Goal: Transaction & Acquisition: Purchase product/service

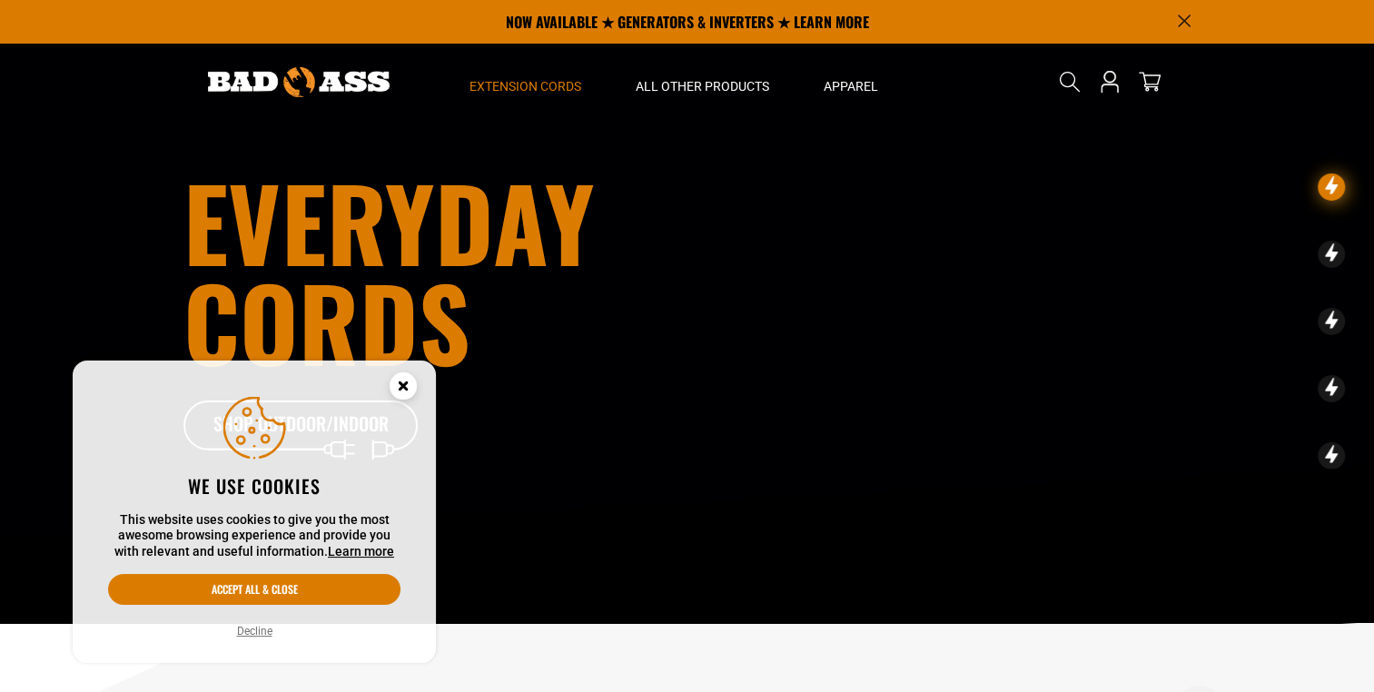
click at [498, 87] on span "Extension Cords" at bounding box center [526, 86] width 112 height 16
click at [395, 386] on circle "Cookie Consent" at bounding box center [403, 385] width 27 height 27
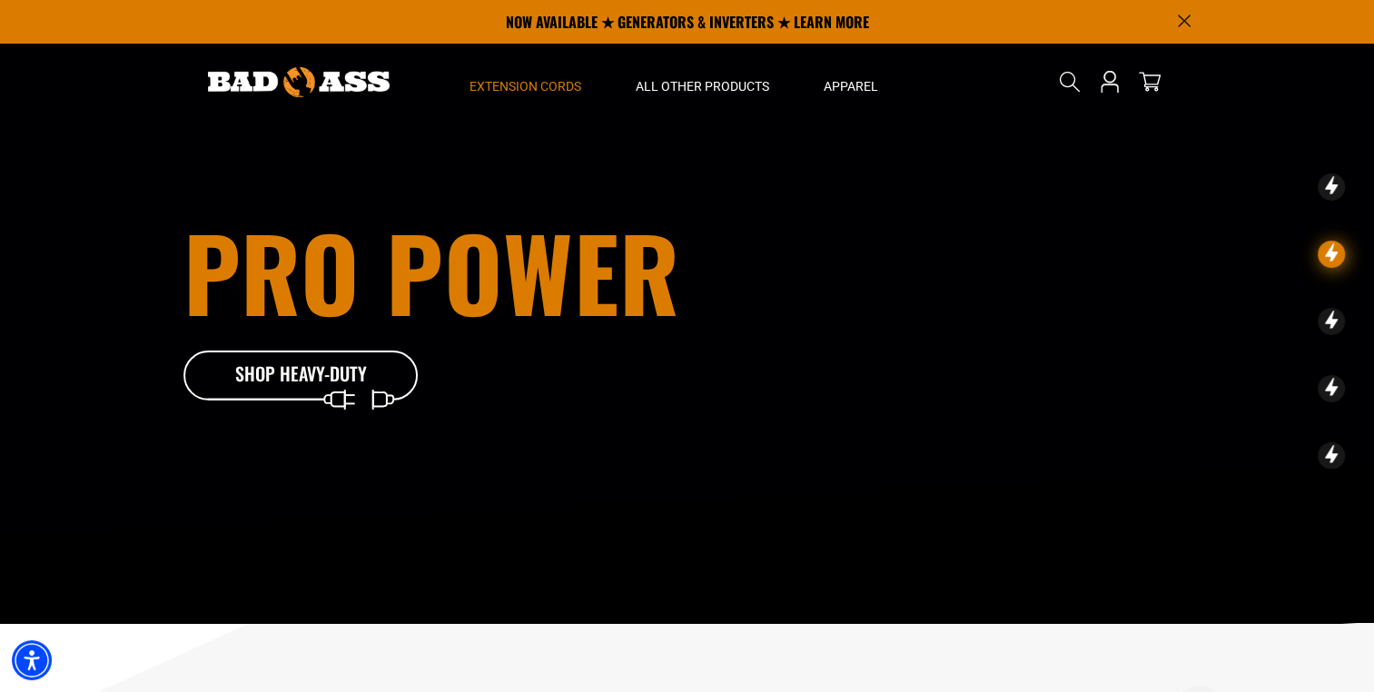
click at [491, 84] on span "Extension Cords" at bounding box center [526, 86] width 112 height 16
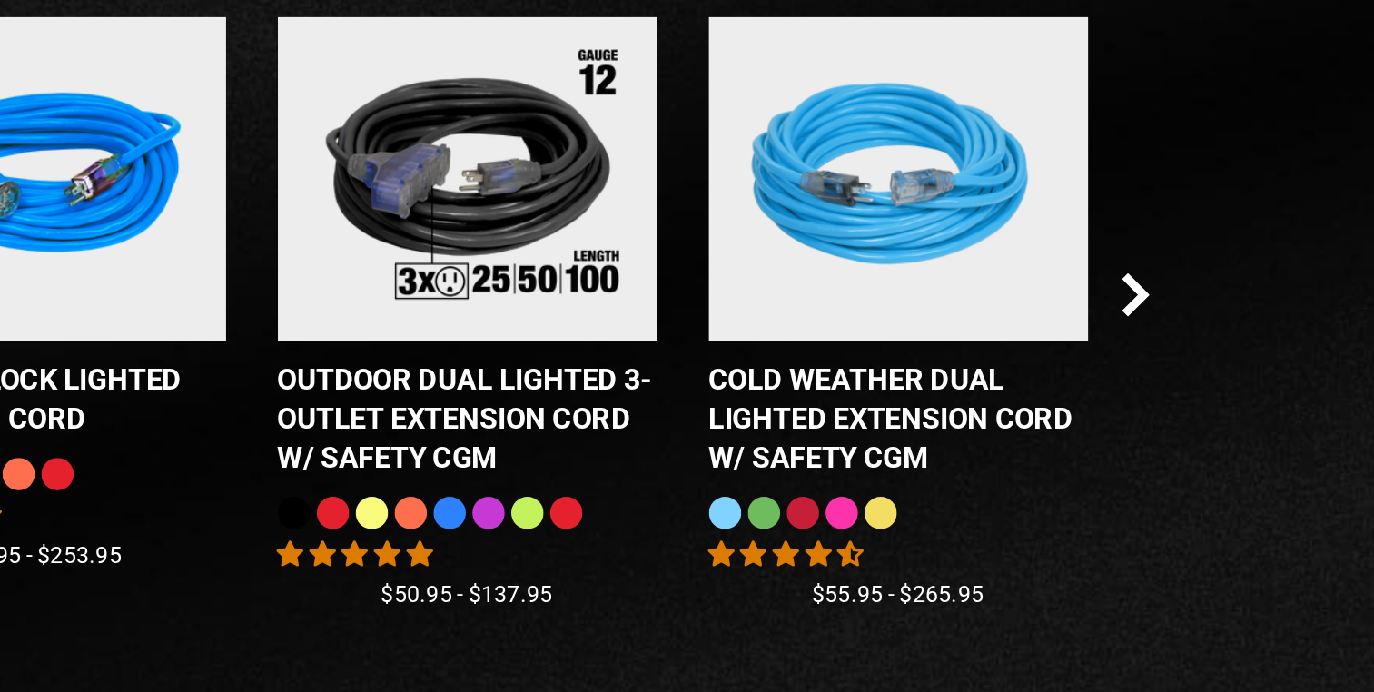
scroll to position [1626, 0]
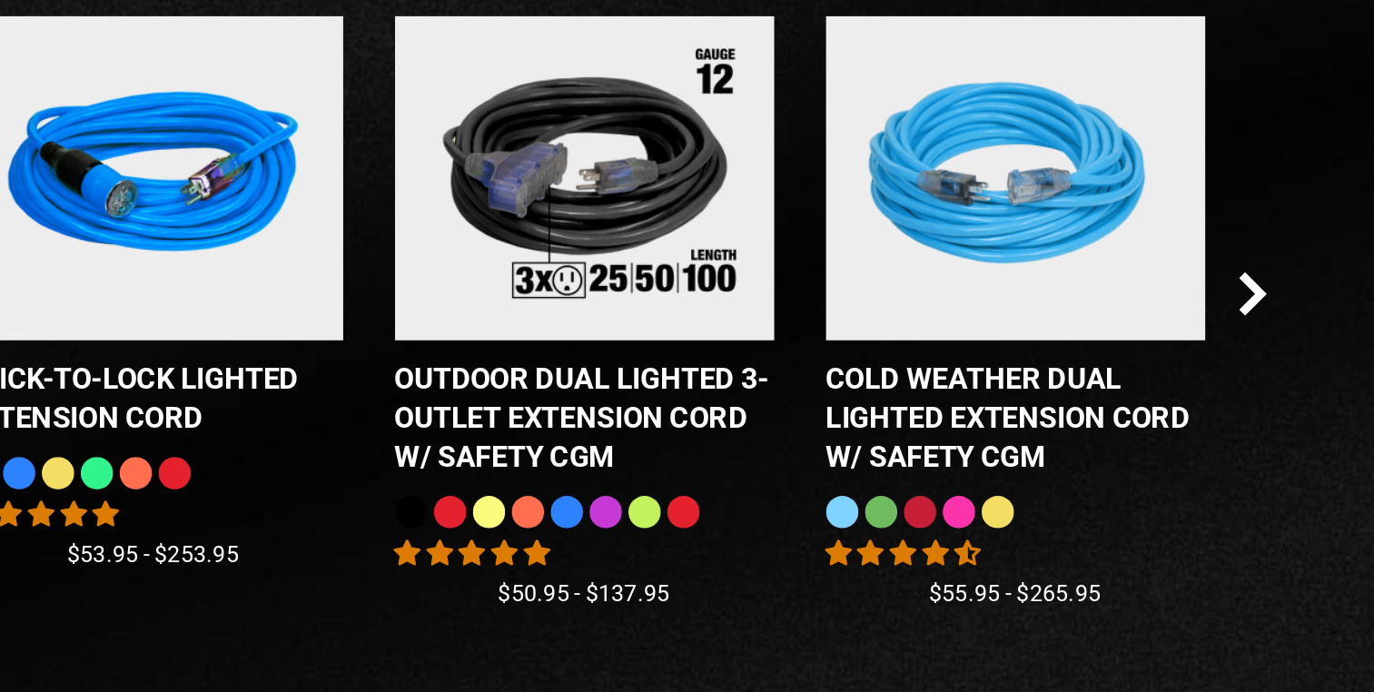
click at [1179, 338] on icon "Next Slide" at bounding box center [1183, 335] width 15 height 24
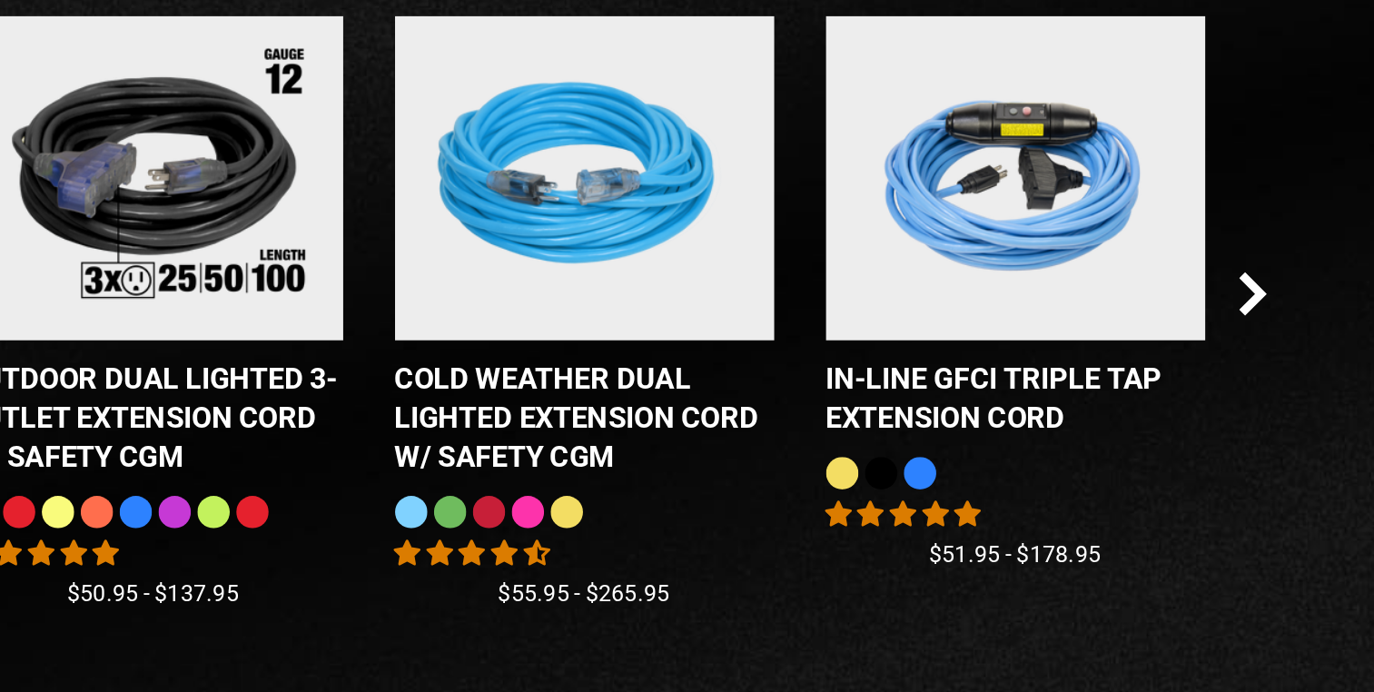
click at [1183, 342] on icon "Next Slide" at bounding box center [1183, 335] width 10 height 21
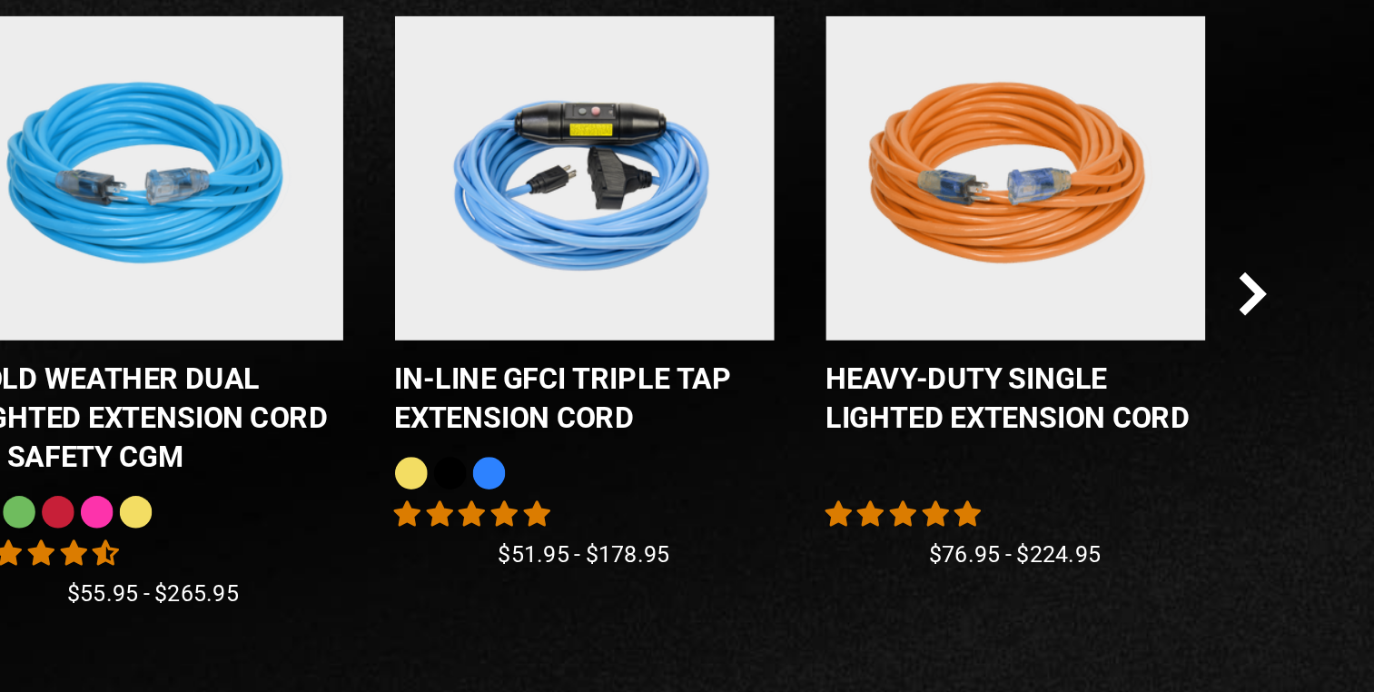
click at [1173, 344] on div "Checkbox field Bad Ass MECH Gloves 8 reviews No questions $22.09 Checkbox field…" at bounding box center [687, 365] width 1008 height 370
click at [1179, 346] on icon "Next Slide" at bounding box center [1183, 335] width 10 height 21
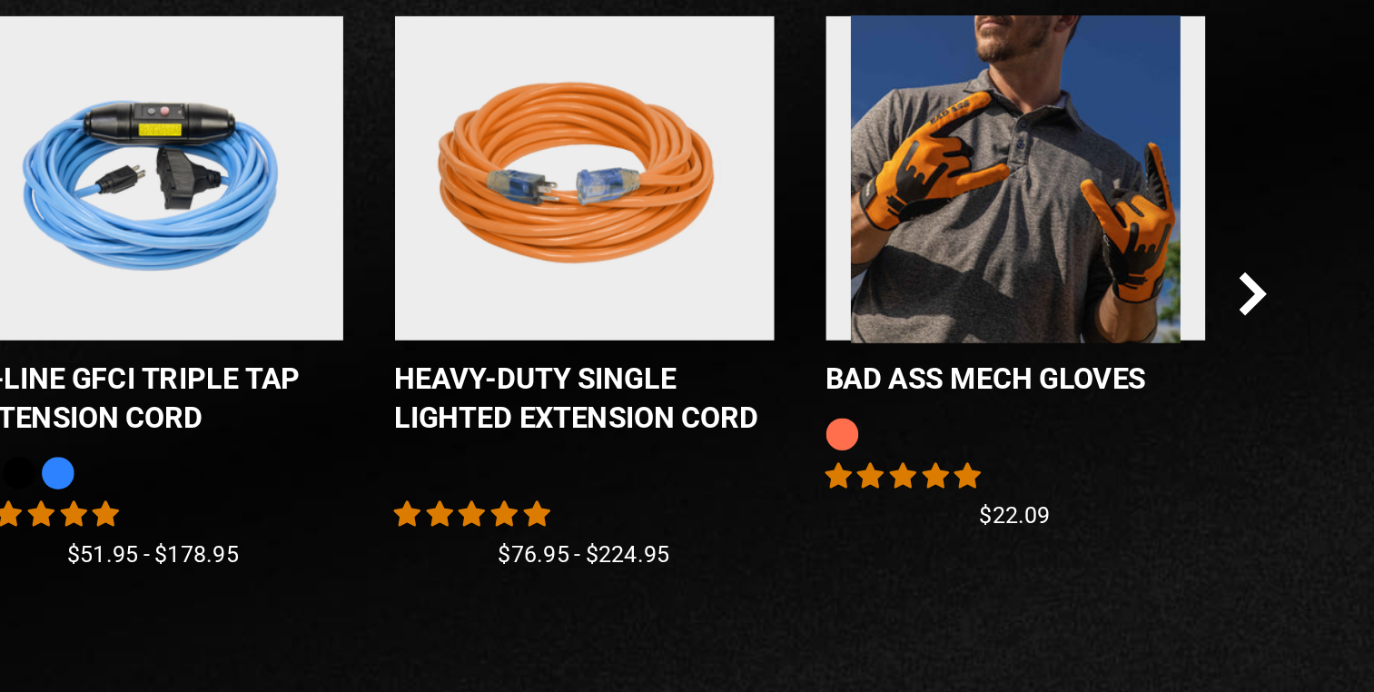
click at [1183, 341] on icon "Next Slide" at bounding box center [1183, 335] width 10 height 21
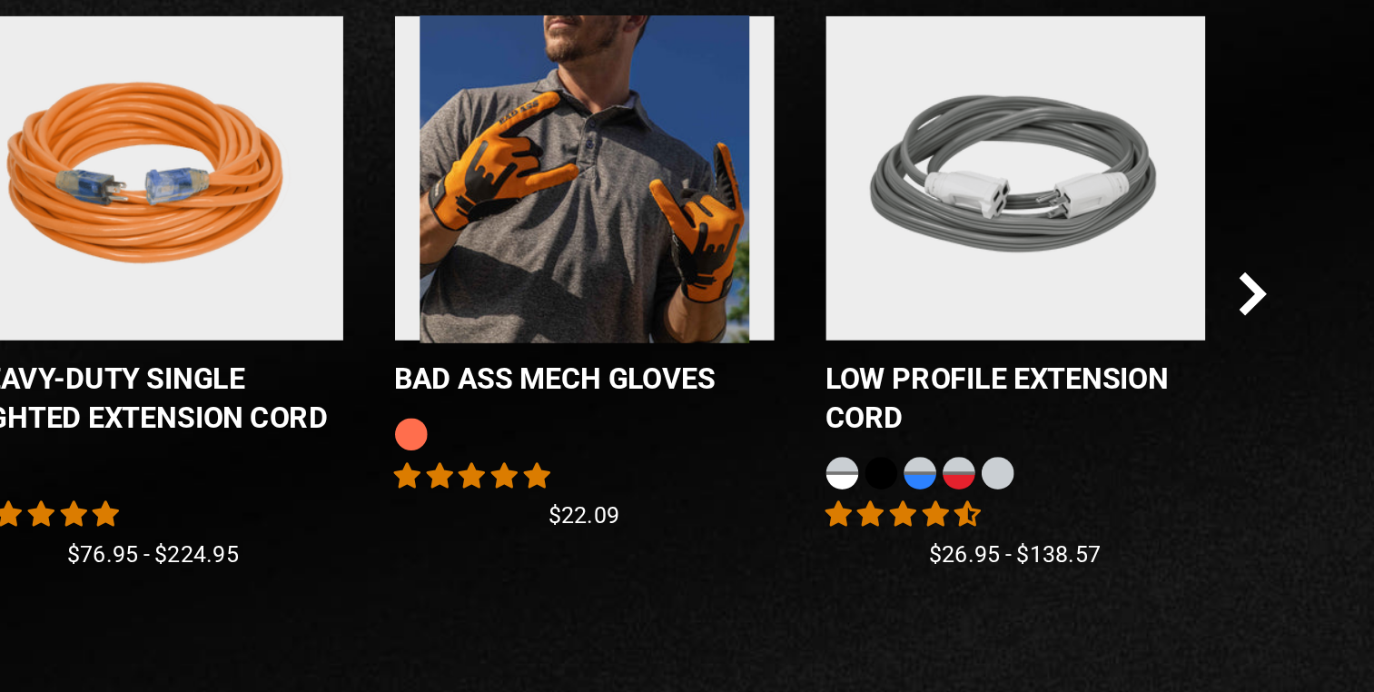
click at [1183, 342] on icon "Next Slide" at bounding box center [1183, 335] width 10 height 21
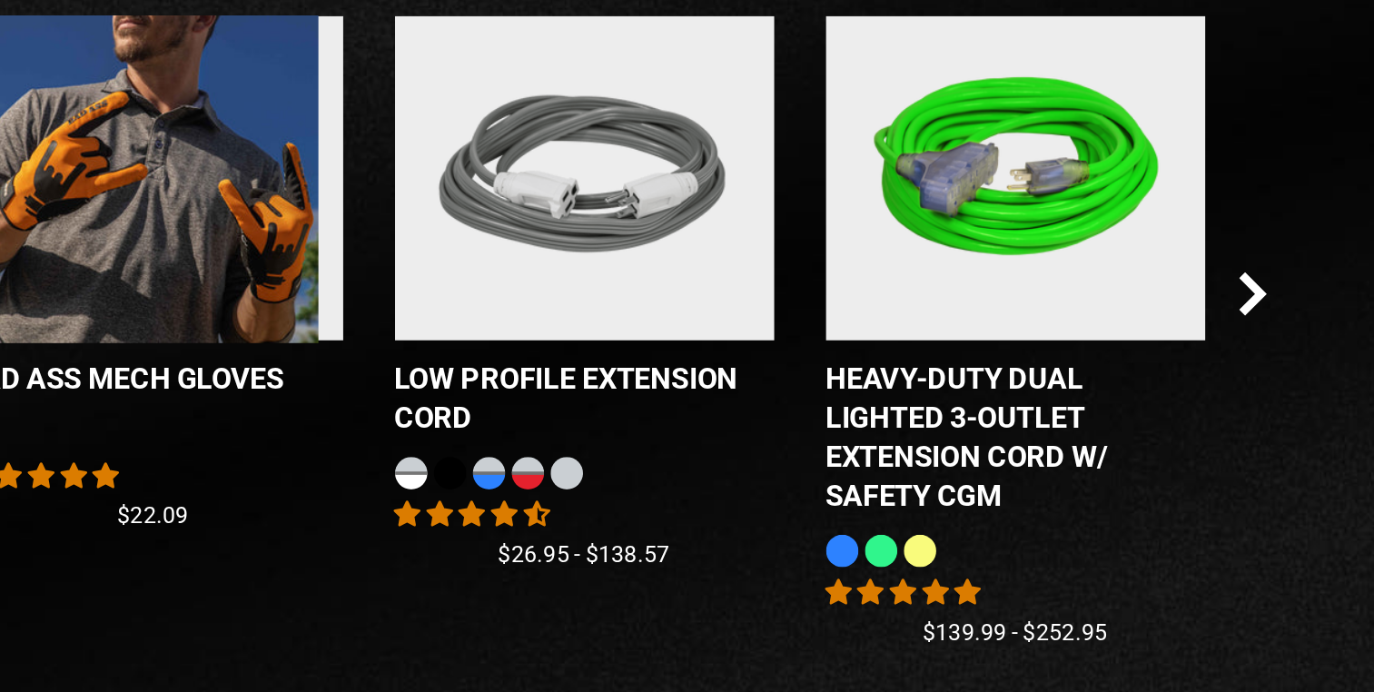
click at [1188, 344] on icon "Next Slide" at bounding box center [1183, 335] width 15 height 24
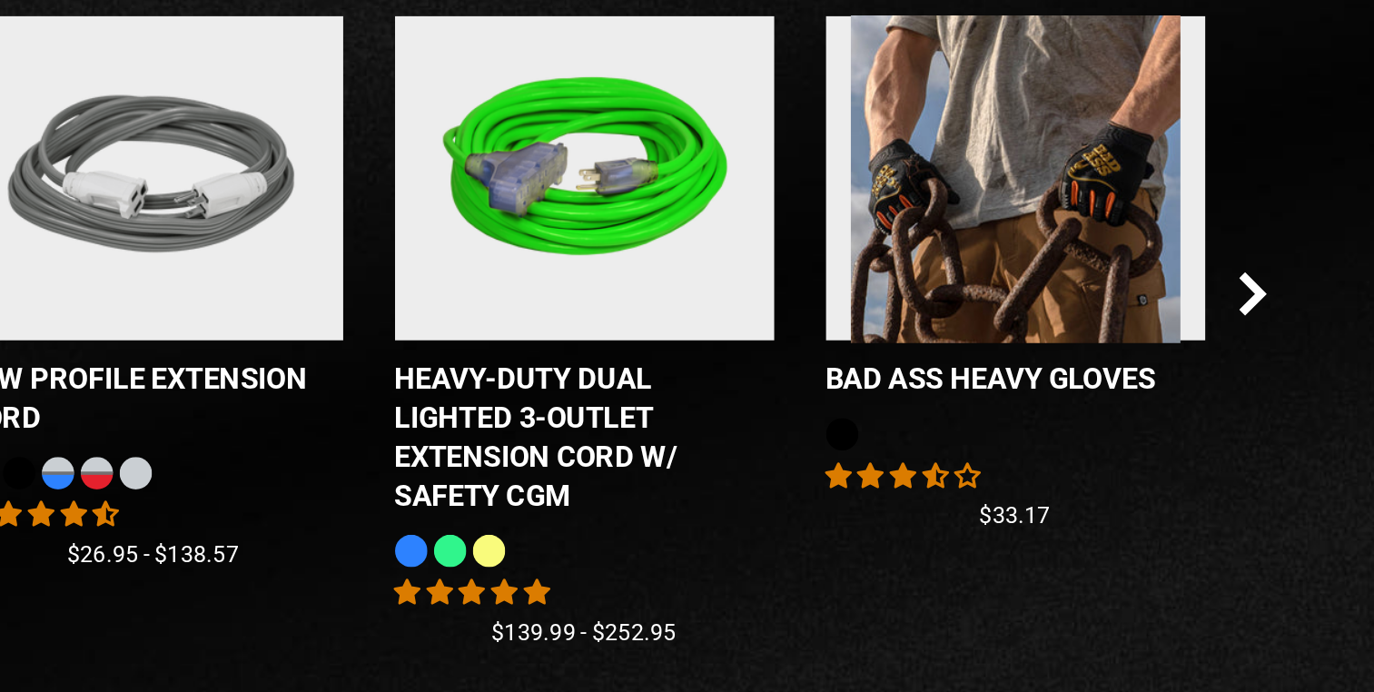
click at [1183, 347] on icon "Next Slide" at bounding box center [1183, 335] width 15 height 24
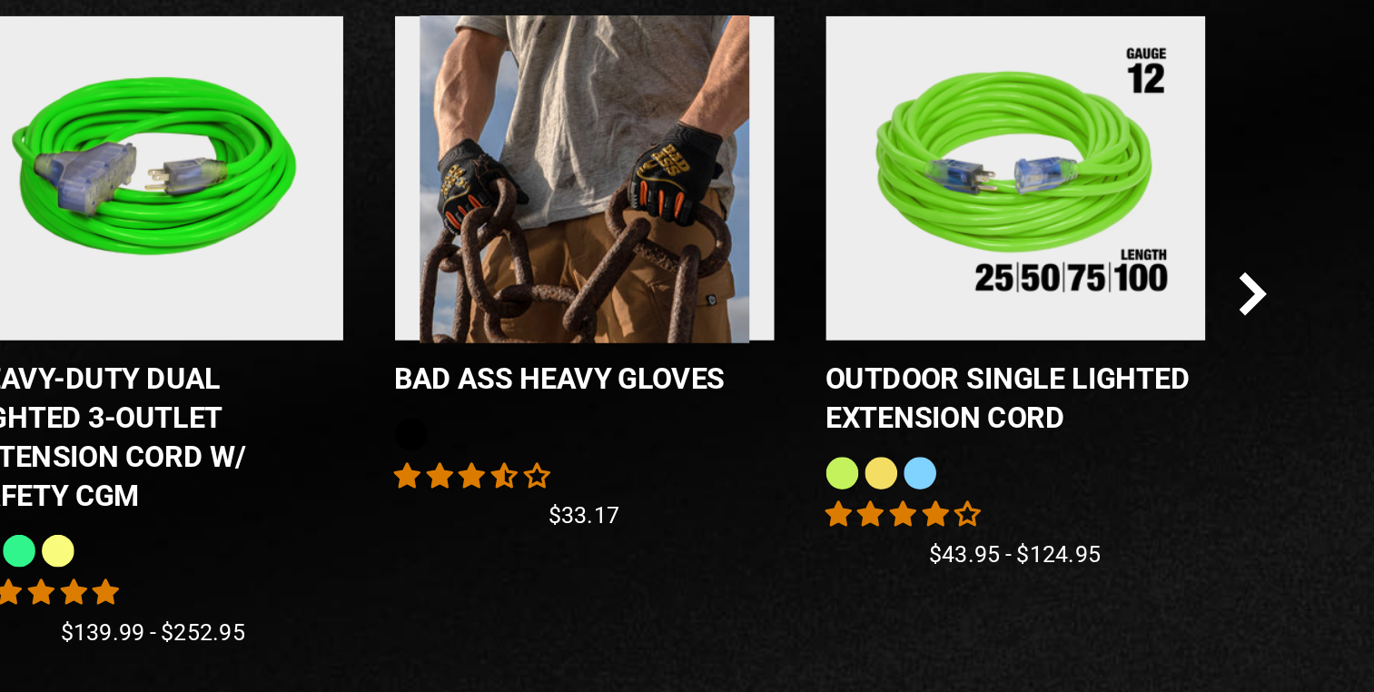
click at [1187, 339] on icon "Next Slide" at bounding box center [1183, 335] width 10 height 21
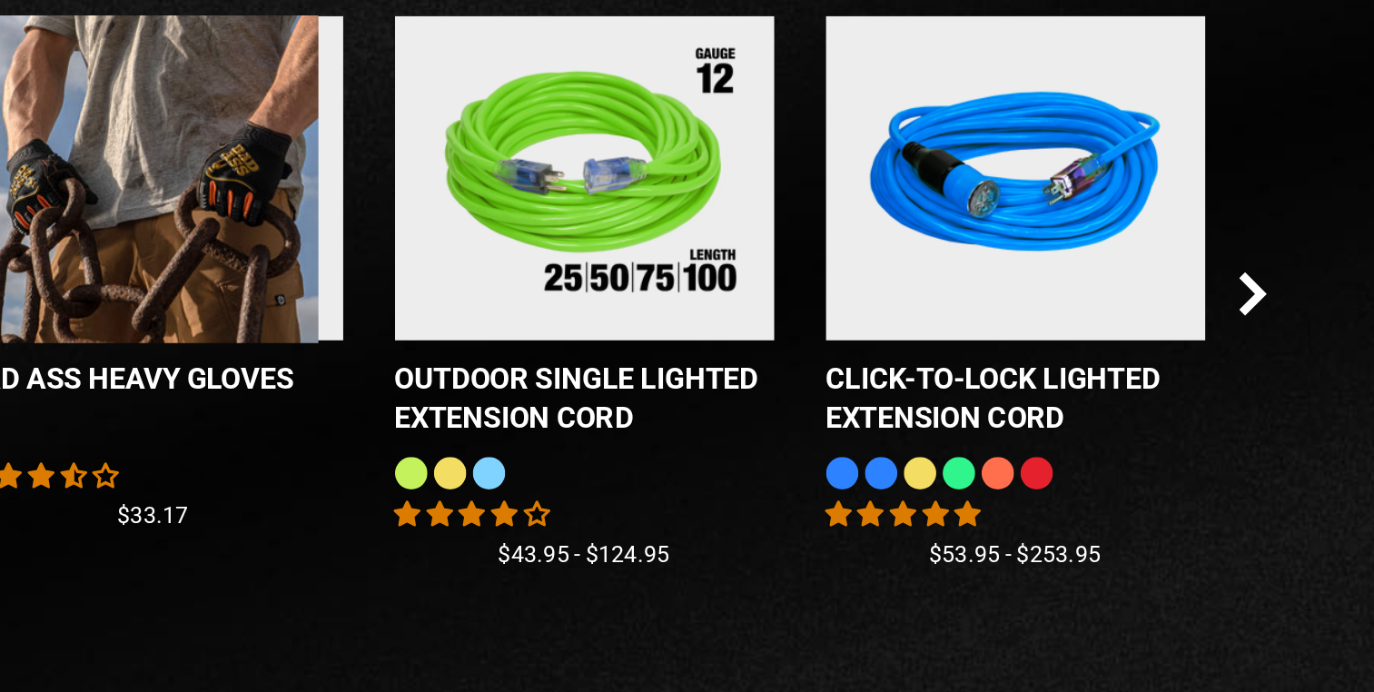
click at [1190, 345] on icon "Next Slide" at bounding box center [1183, 335] width 15 height 24
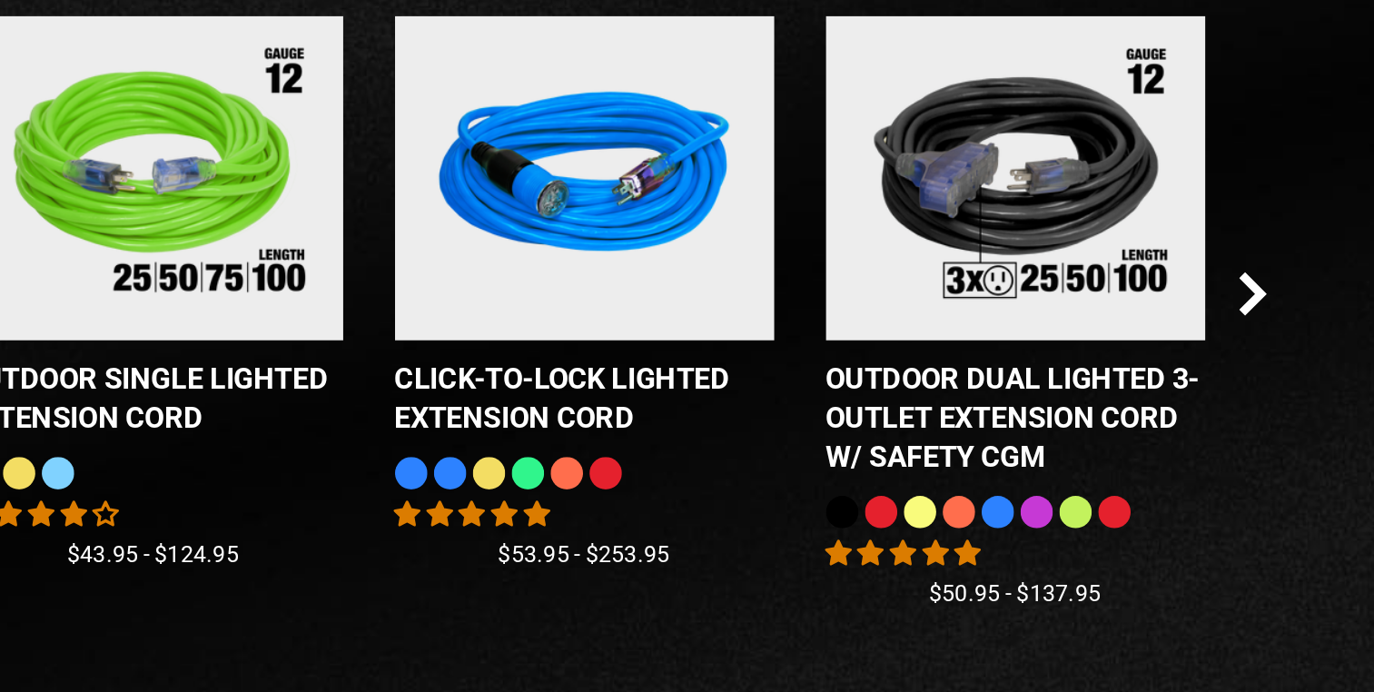
click at [1185, 346] on icon "Next Slide" at bounding box center [1183, 335] width 15 height 24
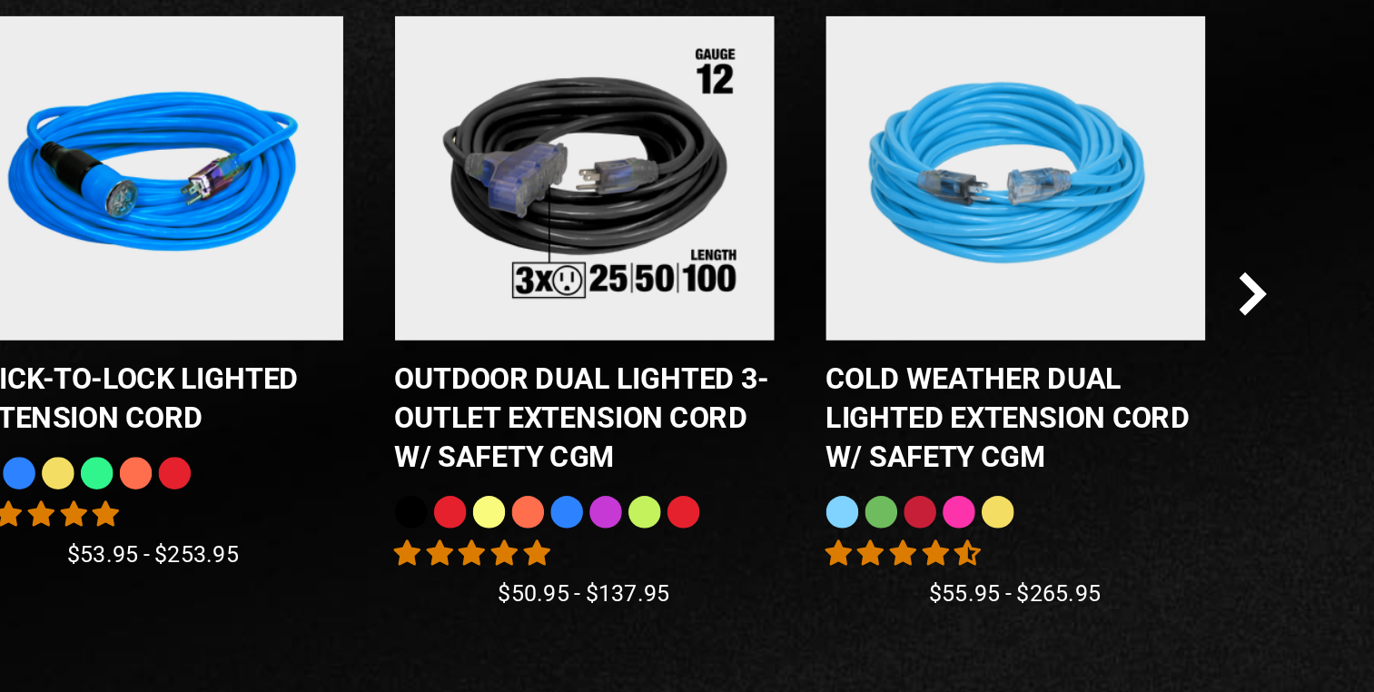
click at [1186, 345] on icon "Next Slide" at bounding box center [1183, 335] width 15 height 24
